Goal: Information Seeking & Learning: Learn about a topic

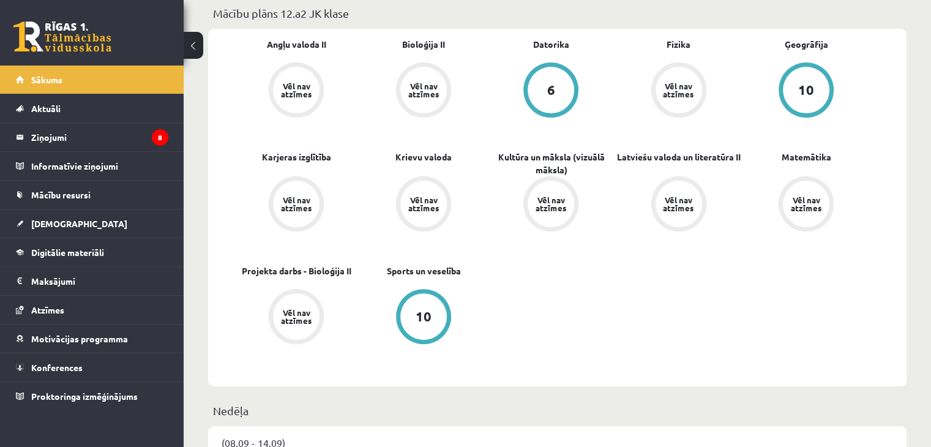
scroll to position [369, 0]
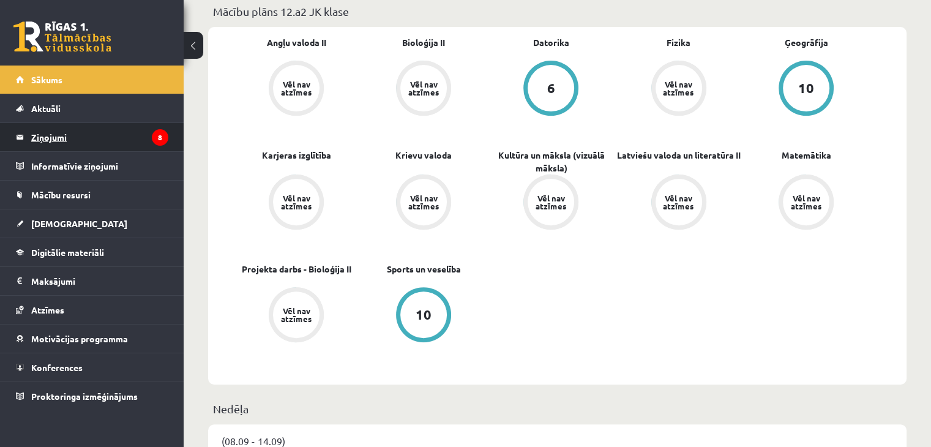
click at [127, 143] on legend "Ziņojumi 8" at bounding box center [99, 137] width 137 height 28
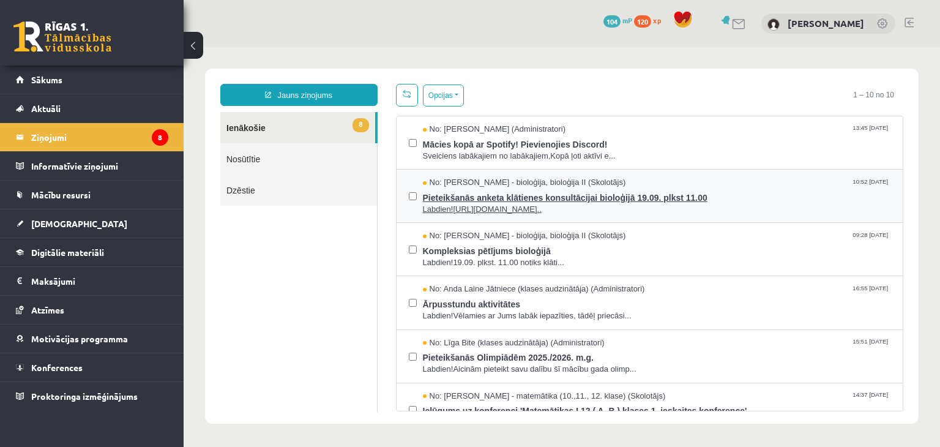
click at [492, 195] on span "Pieteikšanās anketa klātienes konsultācijai bioloģijā 19.09. plkst 11.00" at bounding box center [657, 196] width 468 height 15
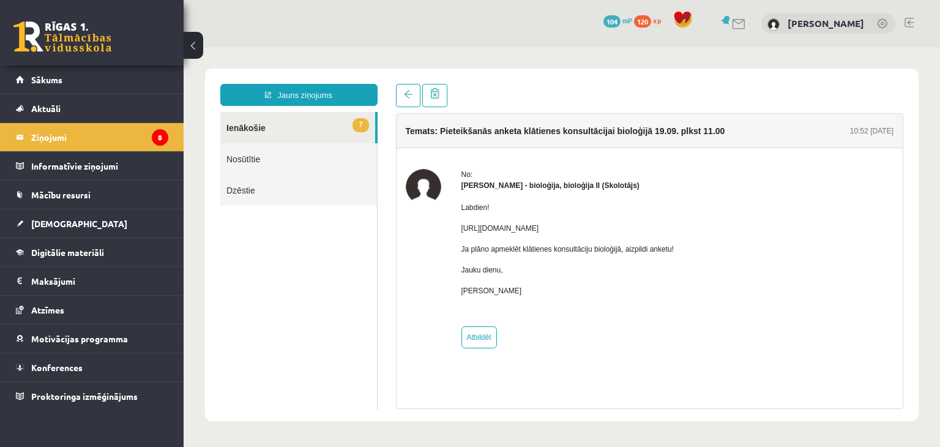
click at [189, 40] on button at bounding box center [194, 45] width 20 height 27
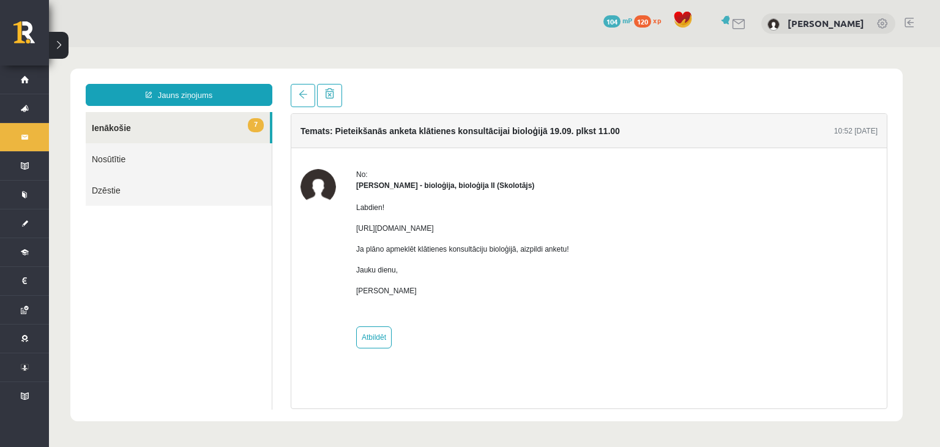
click at [59, 51] on button at bounding box center [59, 45] width 20 height 27
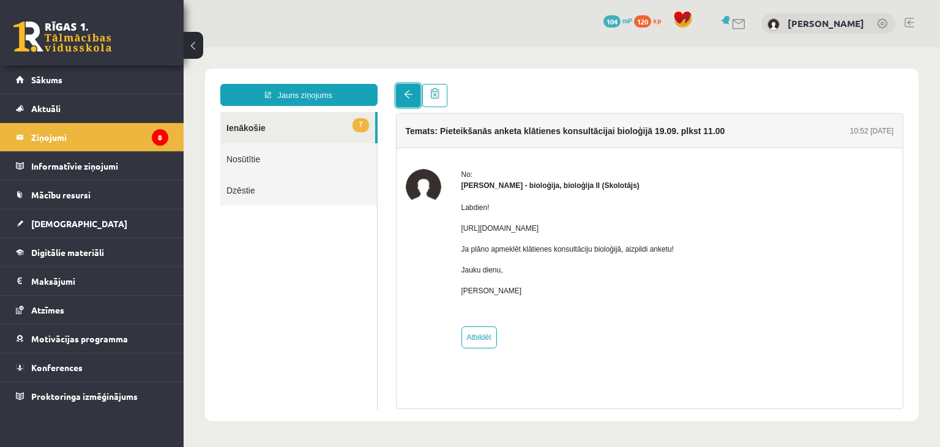
click at [400, 94] on link at bounding box center [408, 95] width 24 height 23
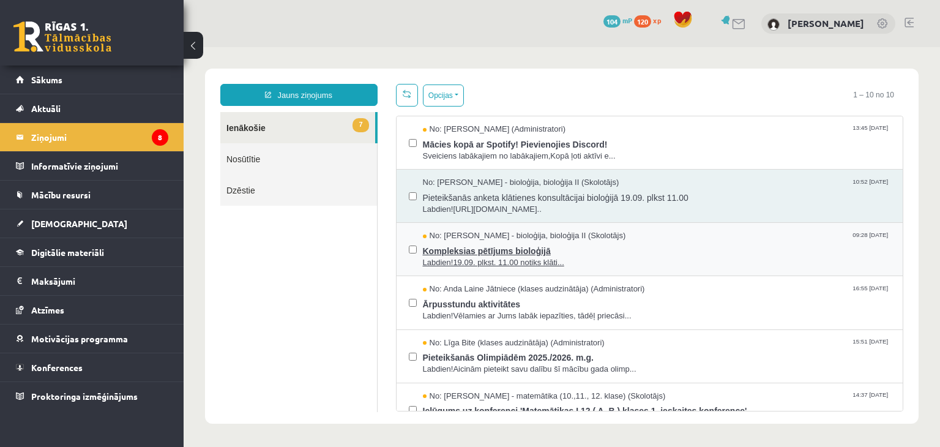
click at [477, 257] on span "Labdien!19.09. plkst. 11.00 notiks klāti..." at bounding box center [657, 263] width 468 height 12
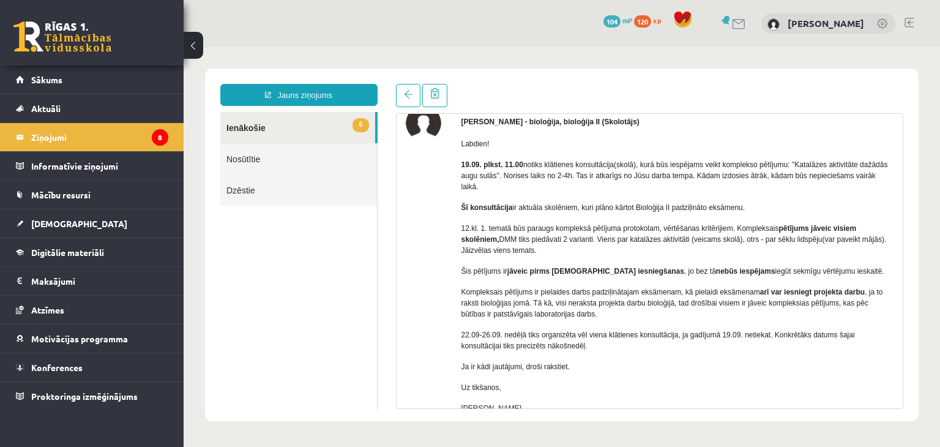
scroll to position [64, 0]
click at [402, 103] on link at bounding box center [408, 95] width 24 height 23
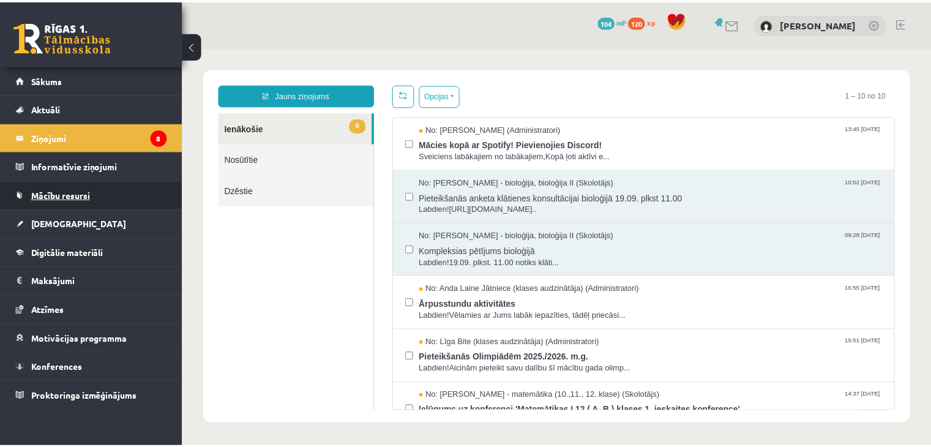
scroll to position [0, 0]
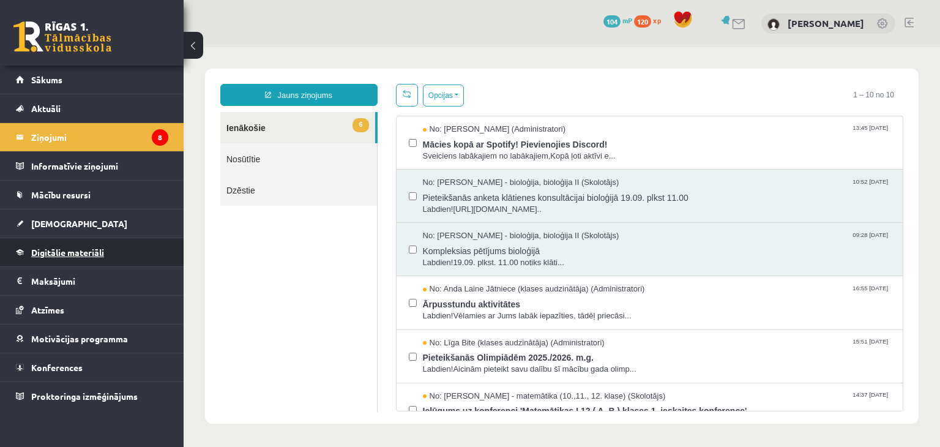
click at [61, 256] on link "Digitālie materiāli" at bounding box center [92, 252] width 152 height 28
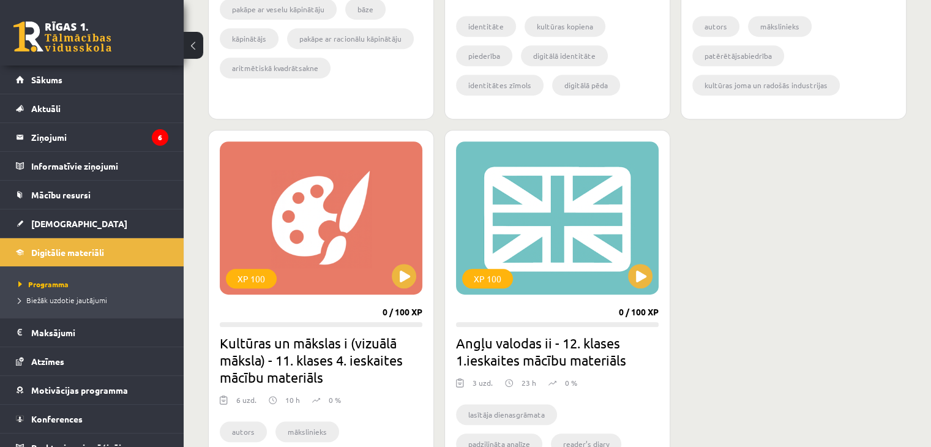
scroll to position [651, 0]
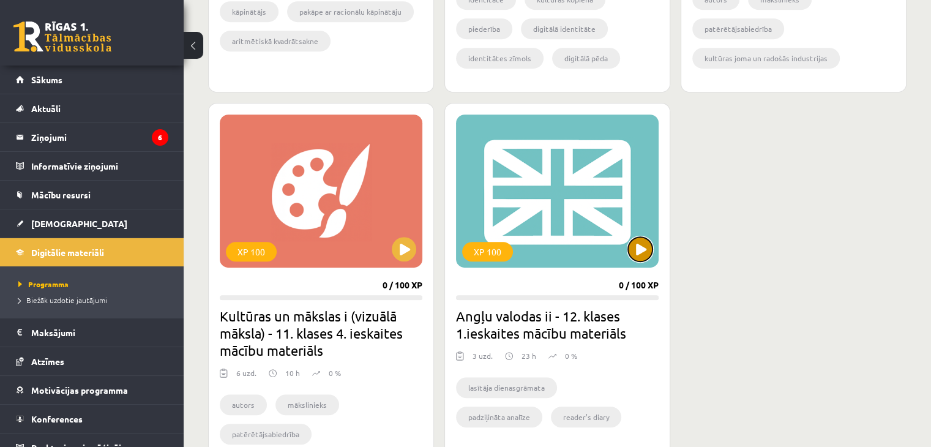
click at [637, 255] on button at bounding box center [640, 249] width 24 height 24
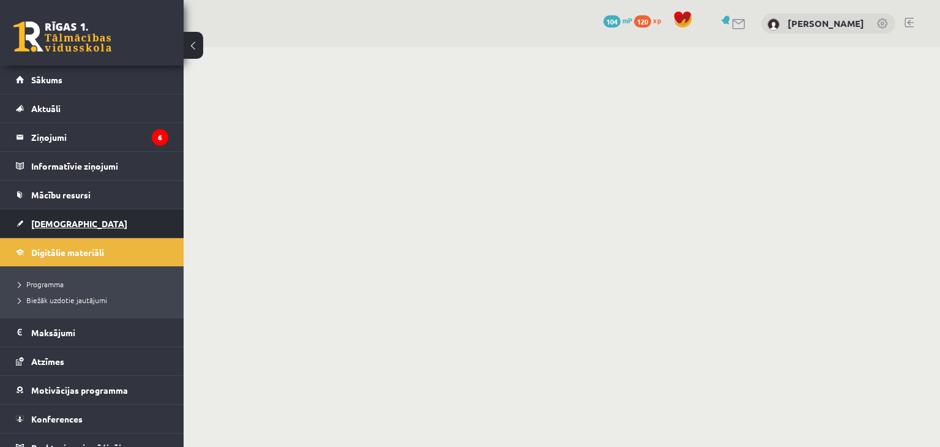
click at [56, 225] on span "[DEMOGRAPHIC_DATA]" at bounding box center [79, 223] width 96 height 11
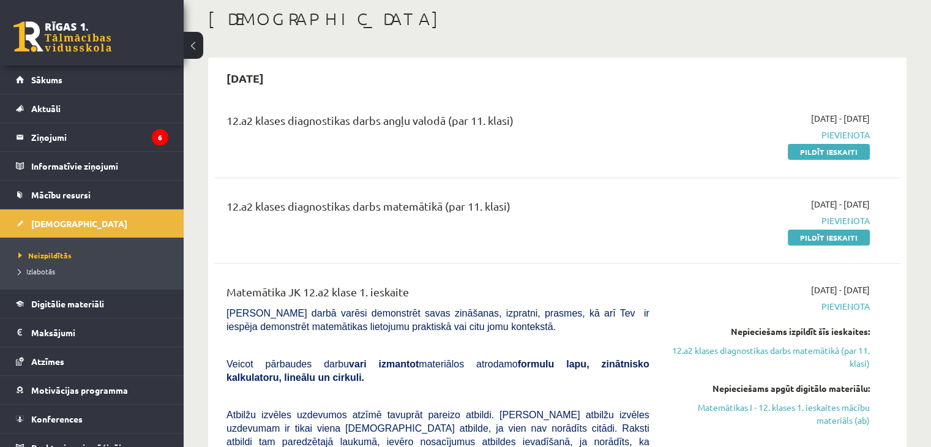
scroll to position [61, 0]
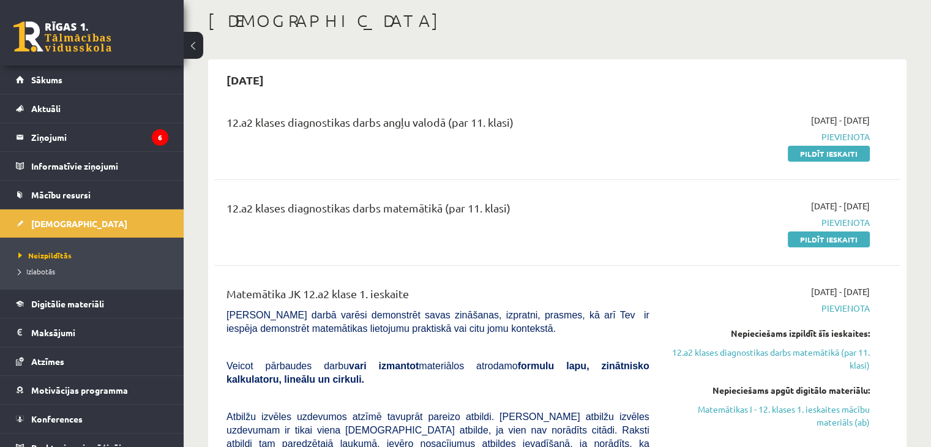
click at [554, 114] on div "12.a2 klases diagnostikas darbs angļu valodā (par 11. klasi)" at bounding box center [437, 125] width 423 height 23
click at [843, 135] on span "Pievienota" at bounding box center [769, 136] width 202 height 13
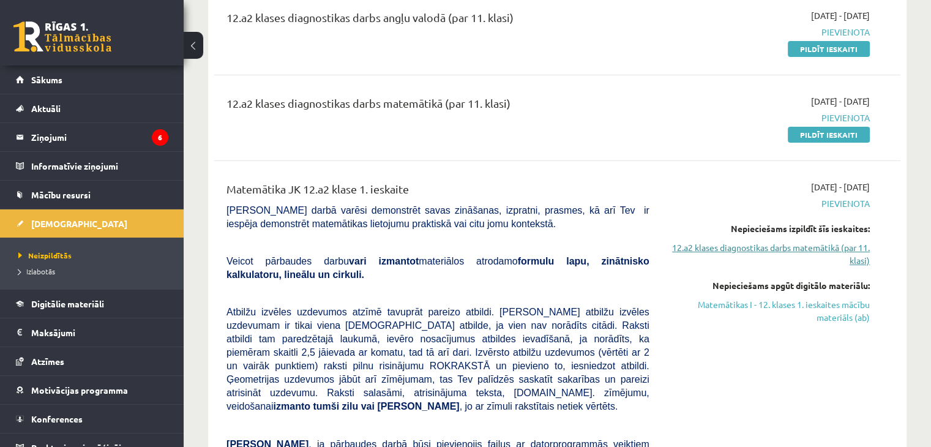
scroll to position [0, 0]
